Goal: Task Accomplishment & Management: Use online tool/utility

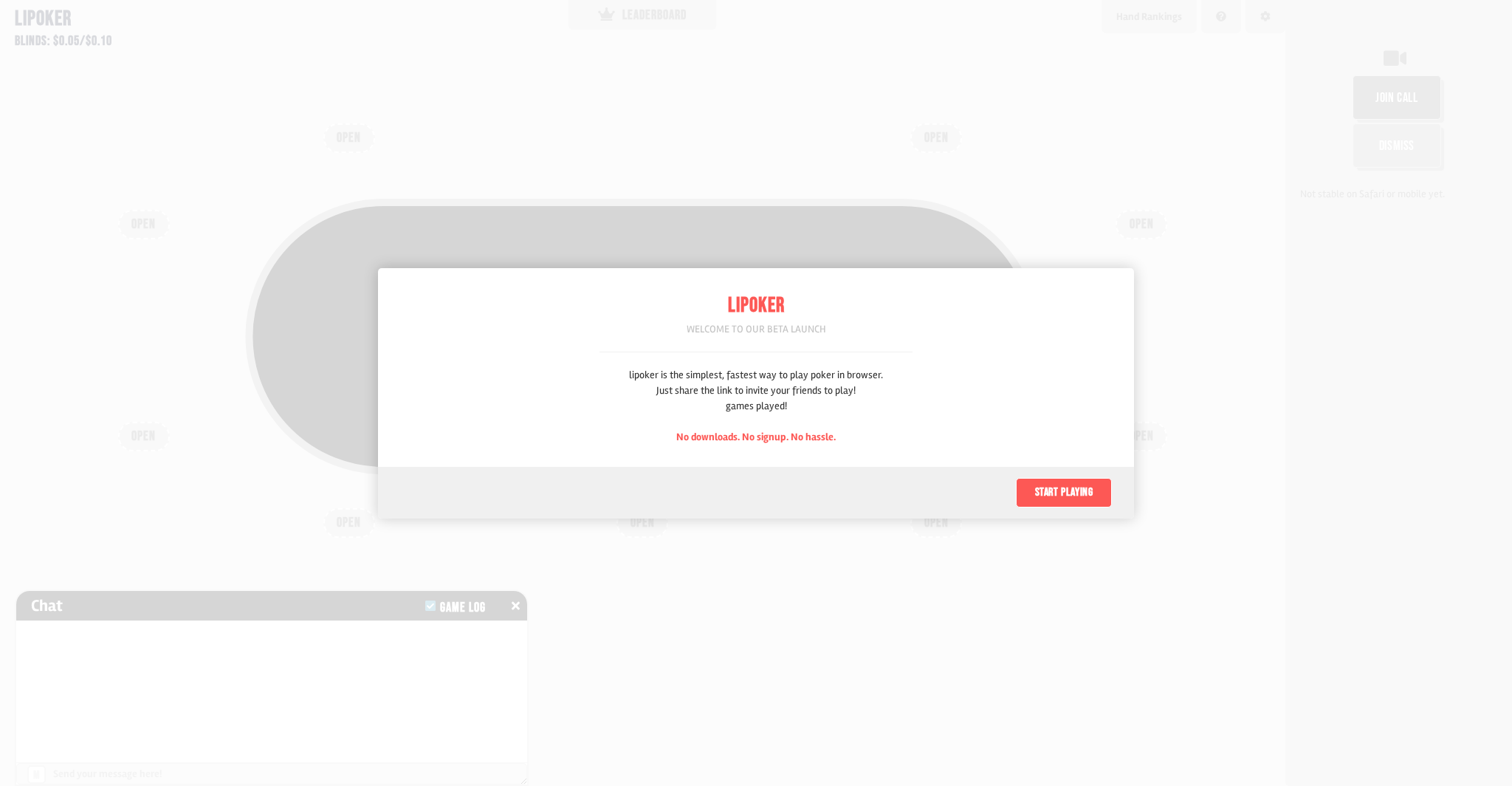
scroll to position [74, 0]
click at [1054, 494] on button "Start playing" at bounding box center [1064, 492] width 96 height 30
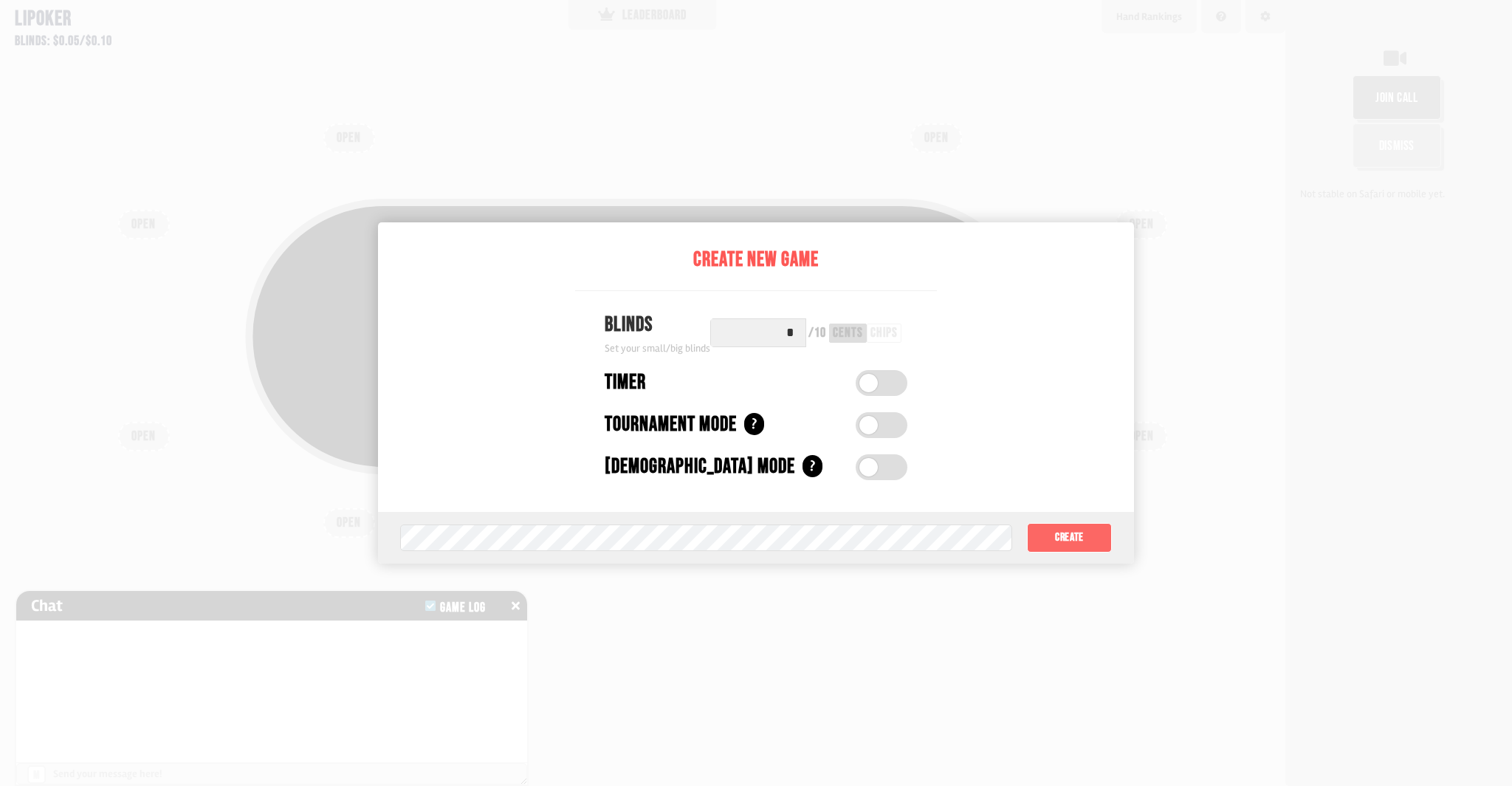
click at [1063, 543] on button "Create" at bounding box center [1069, 537] width 84 height 30
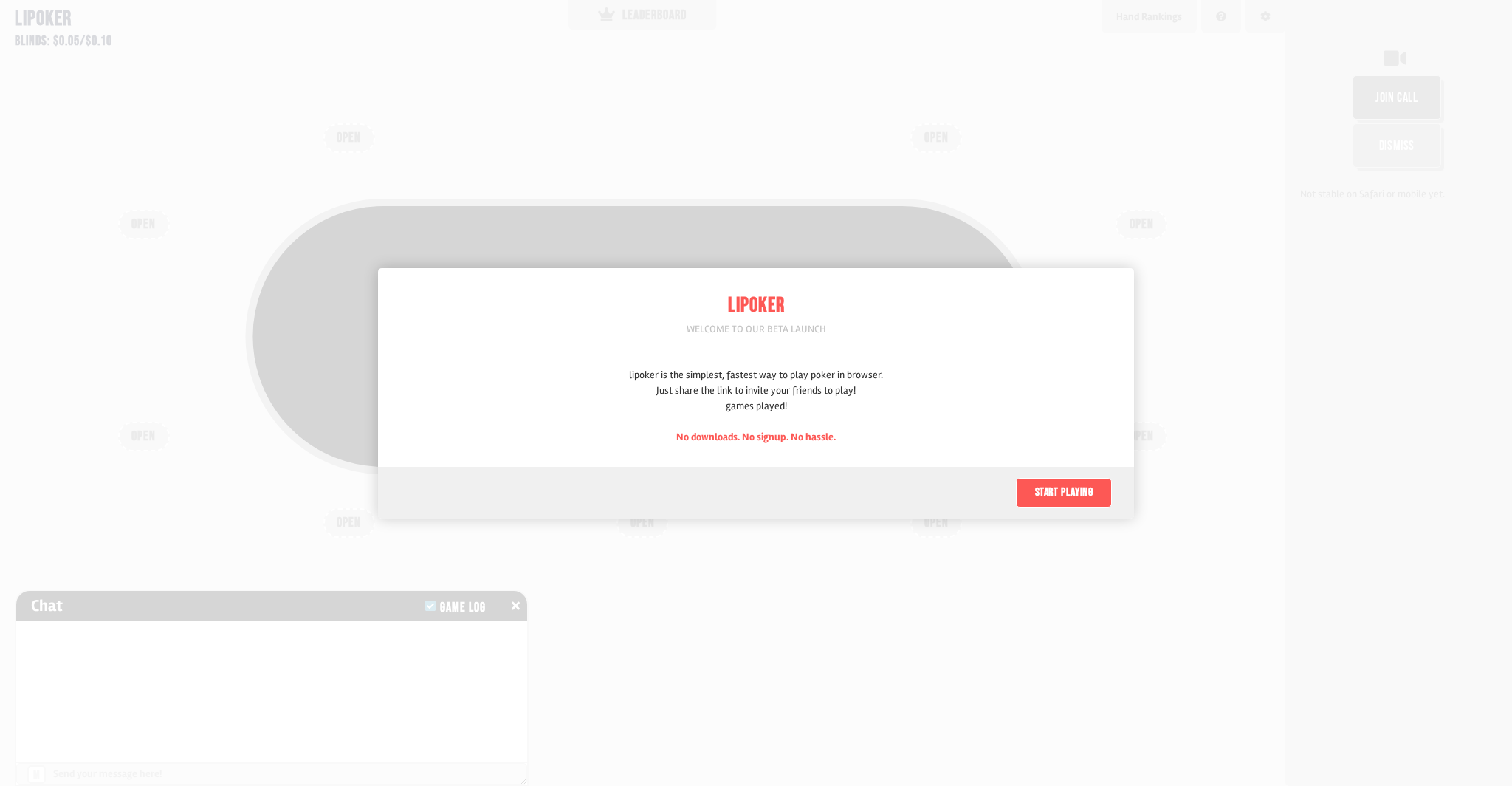
scroll to position [74, 0]
click at [1039, 497] on button "Start playing" at bounding box center [1064, 492] width 96 height 30
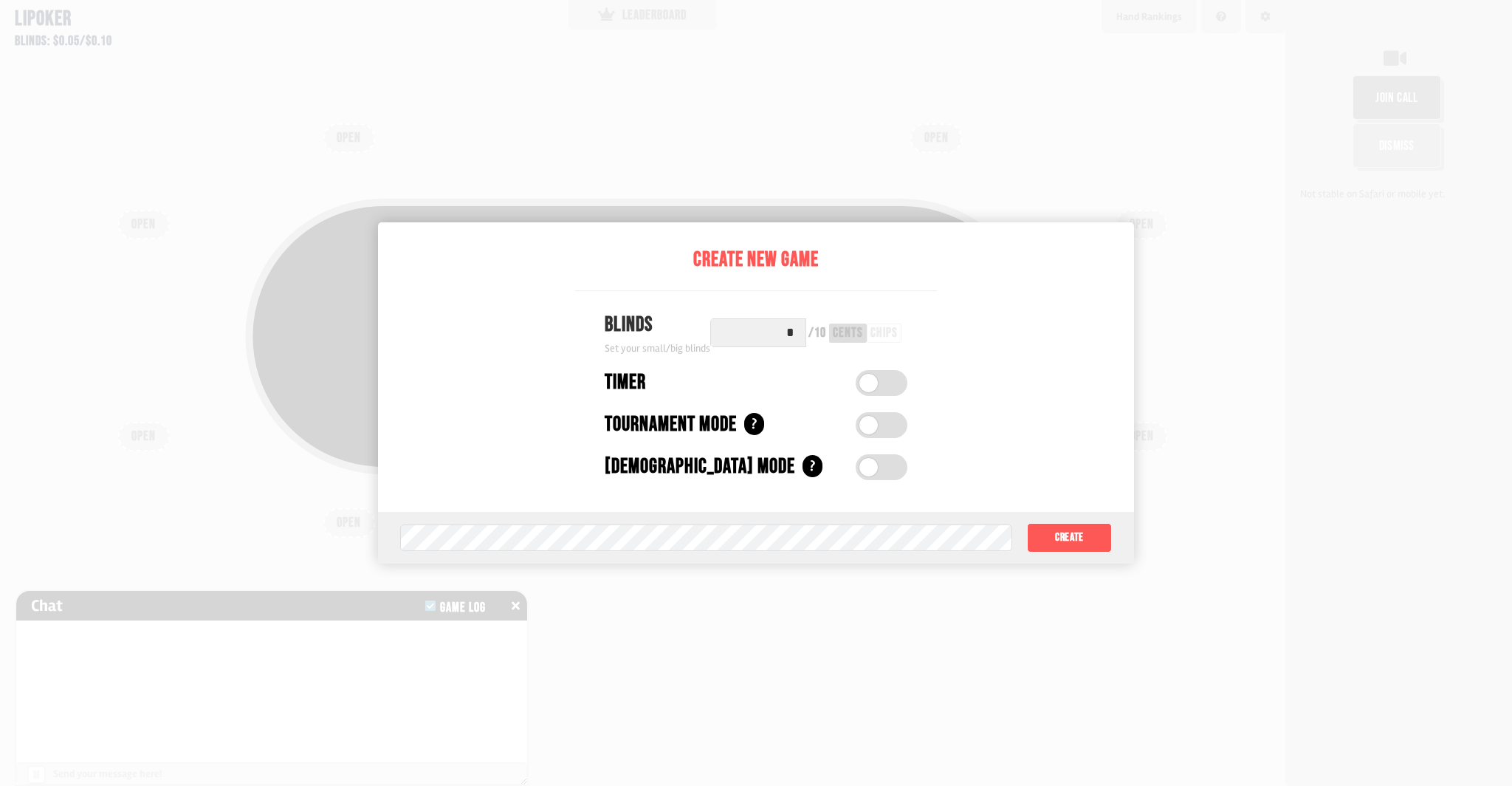
click at [886, 461] on label at bounding box center [882, 466] width 52 height 26
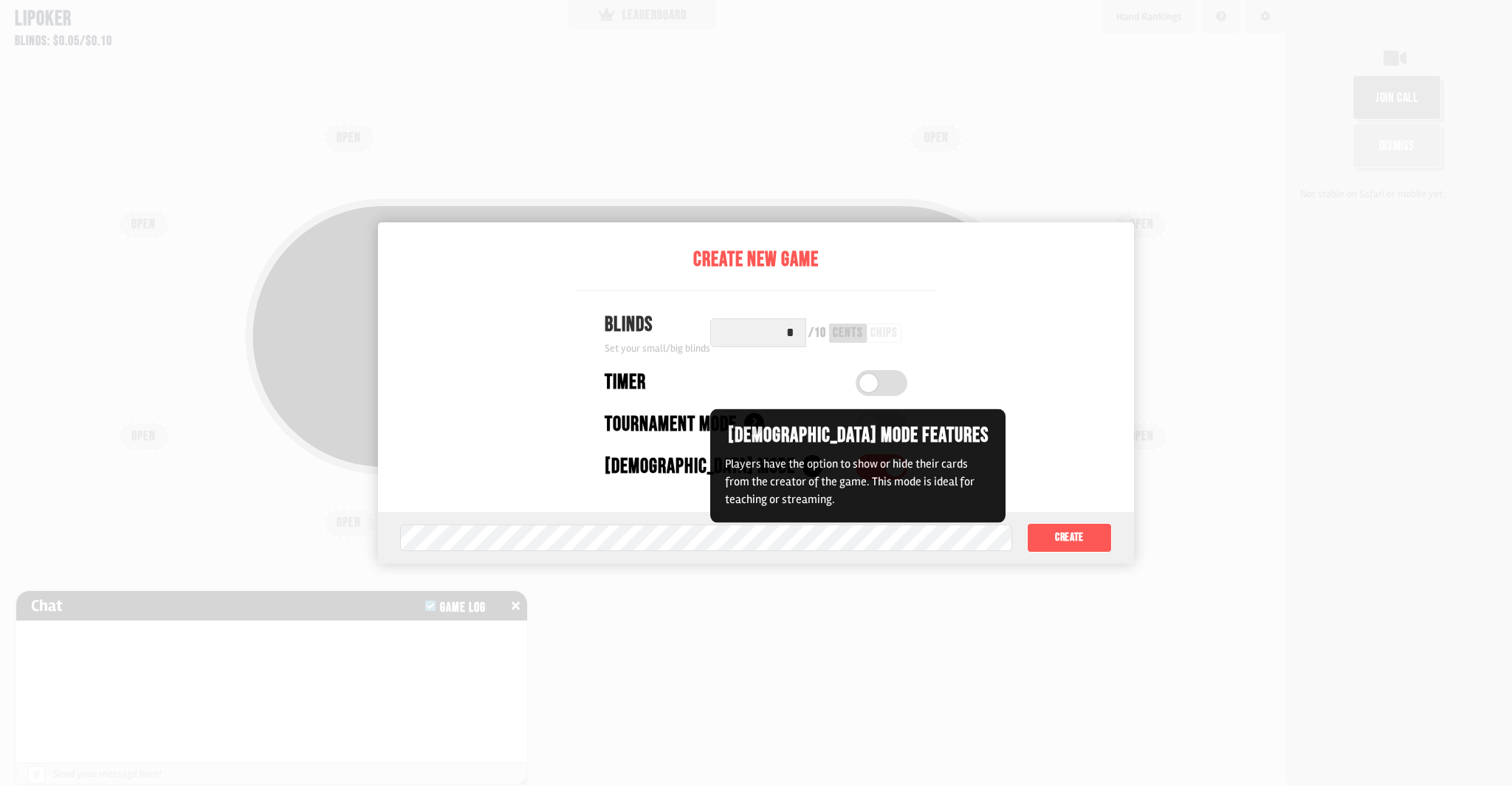
click at [803, 465] on div "?" at bounding box center [813, 465] width 20 height 22
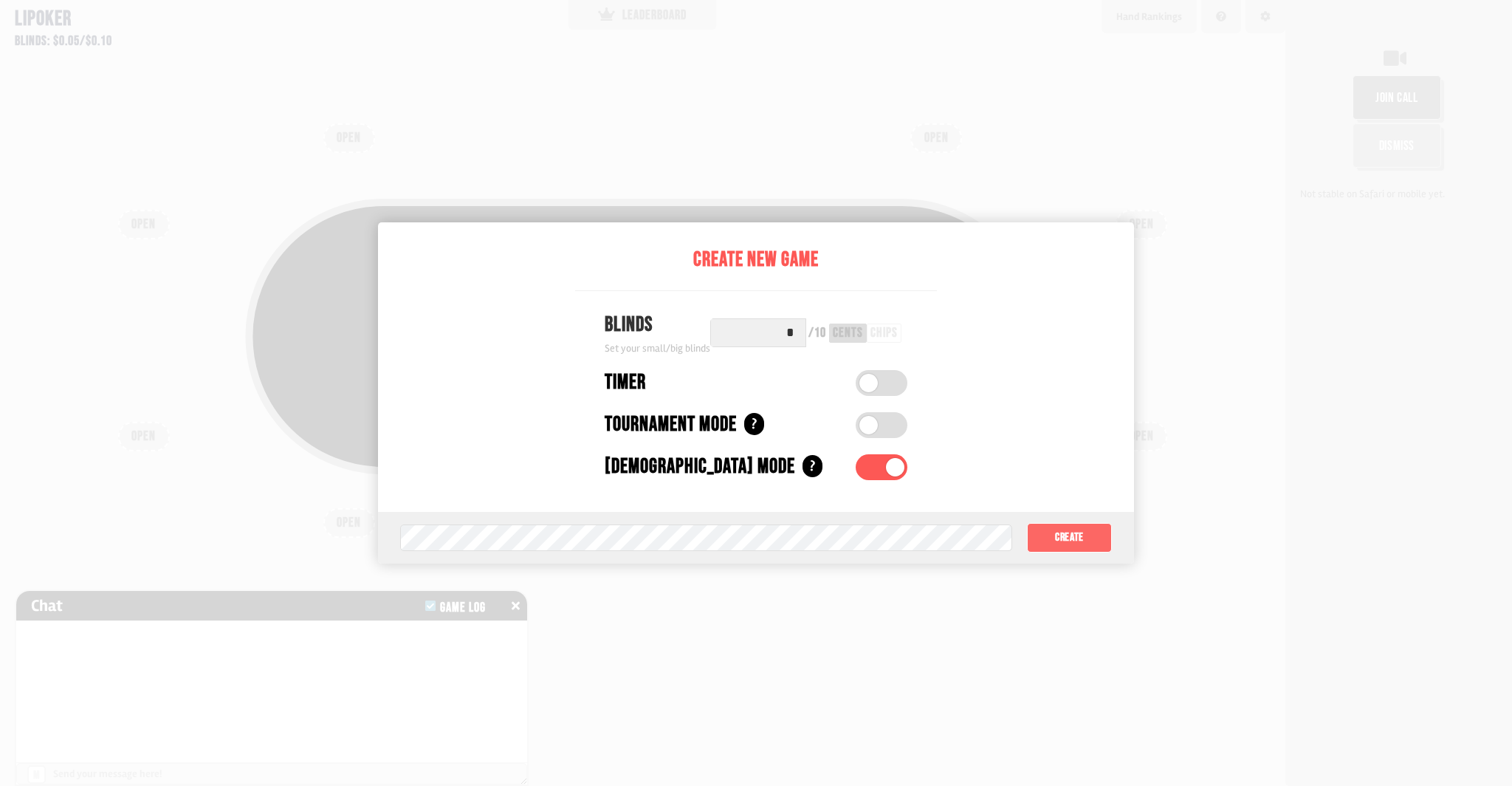
click at [1089, 540] on button "Create" at bounding box center [1069, 537] width 84 height 30
